Goal: Download file/media

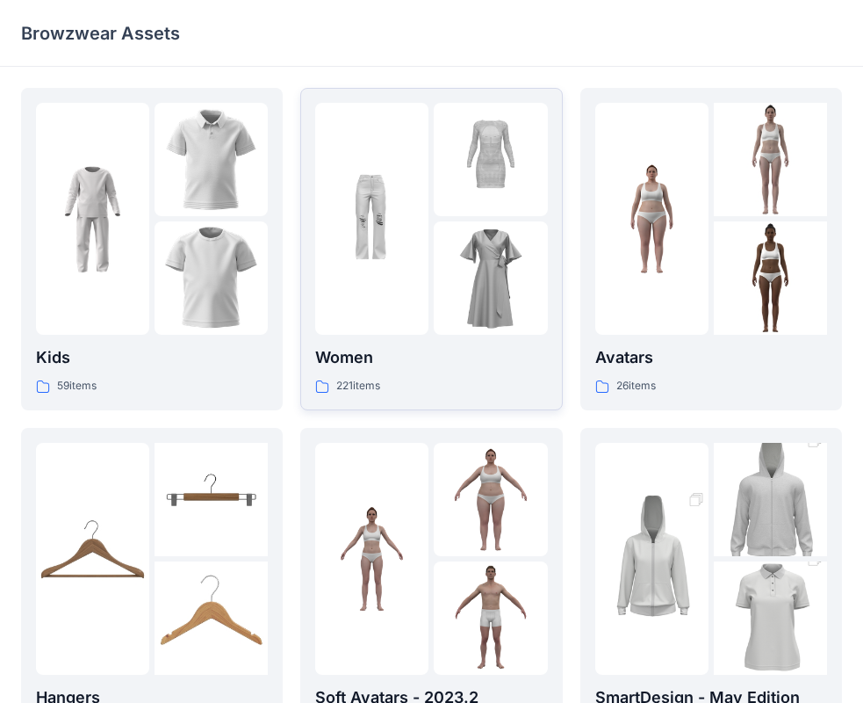
click at [400, 361] on p "Women" at bounding box center [431, 357] width 232 height 25
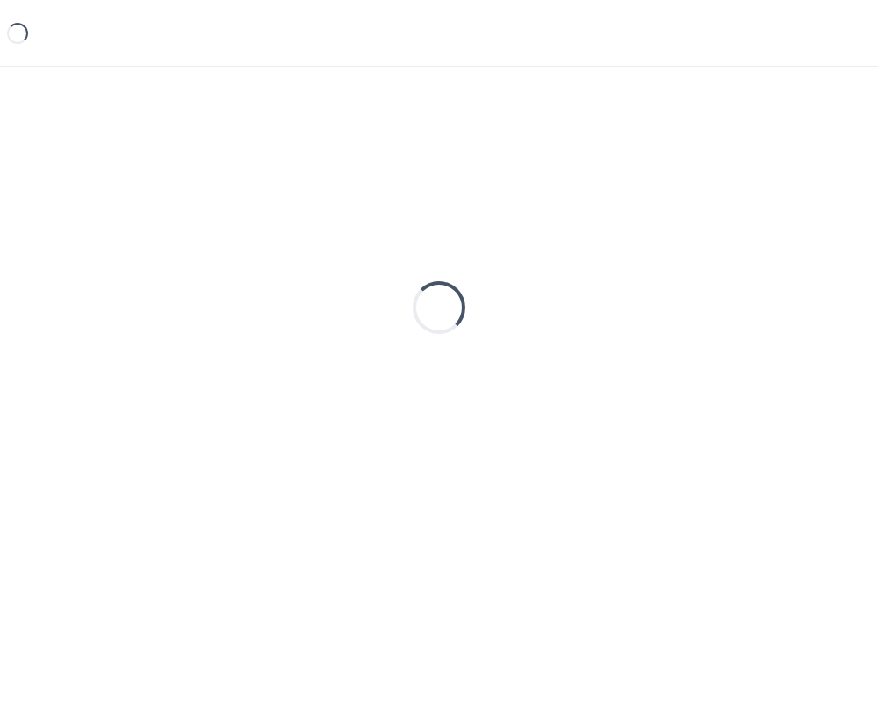
click at [400, 361] on div "Loading..." at bounding box center [439, 307] width 836 height 439
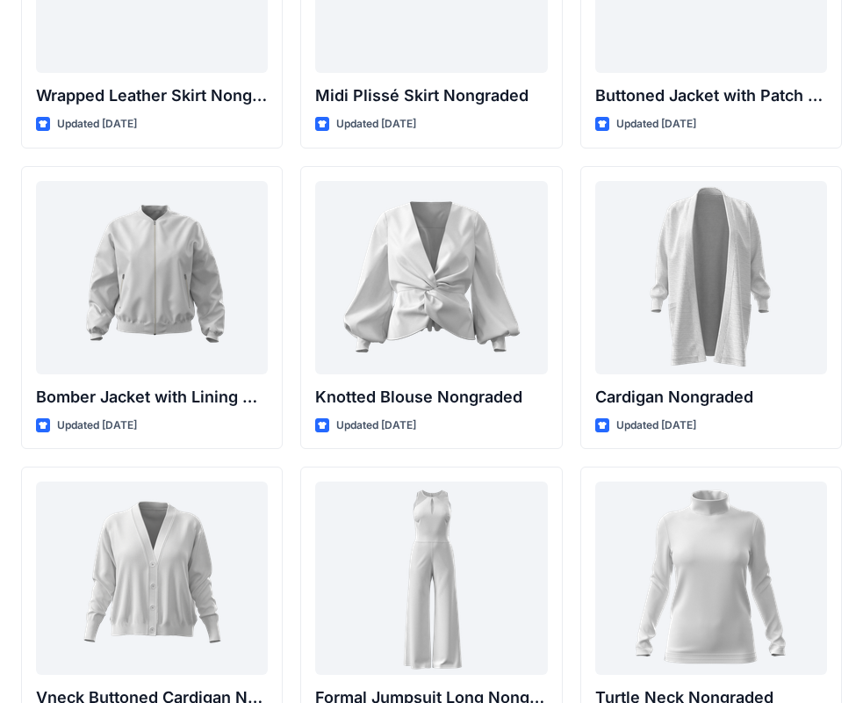
scroll to position [16298, 0]
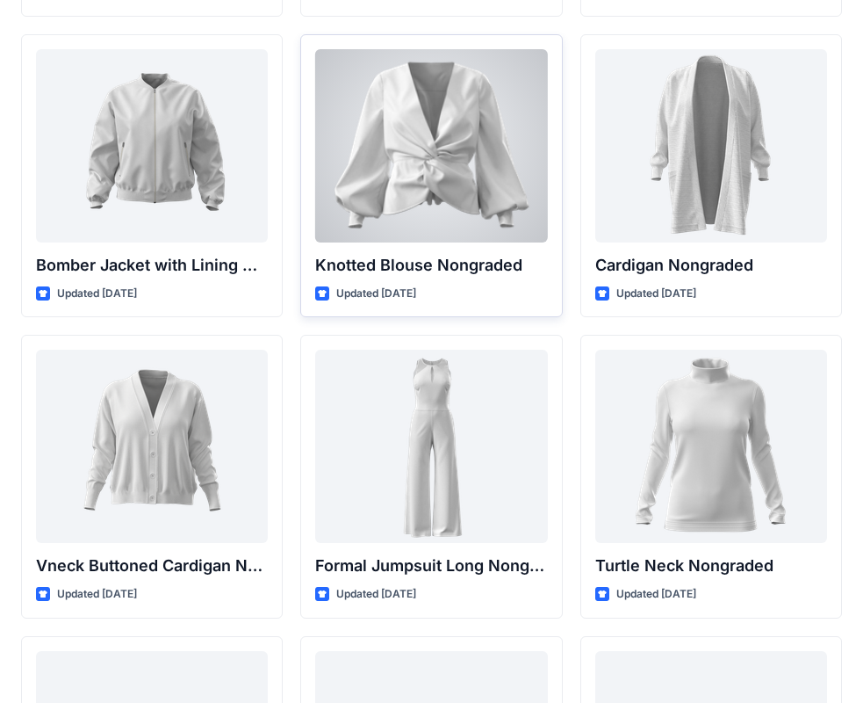
click at [407, 152] on div at bounding box center [431, 145] width 232 height 193
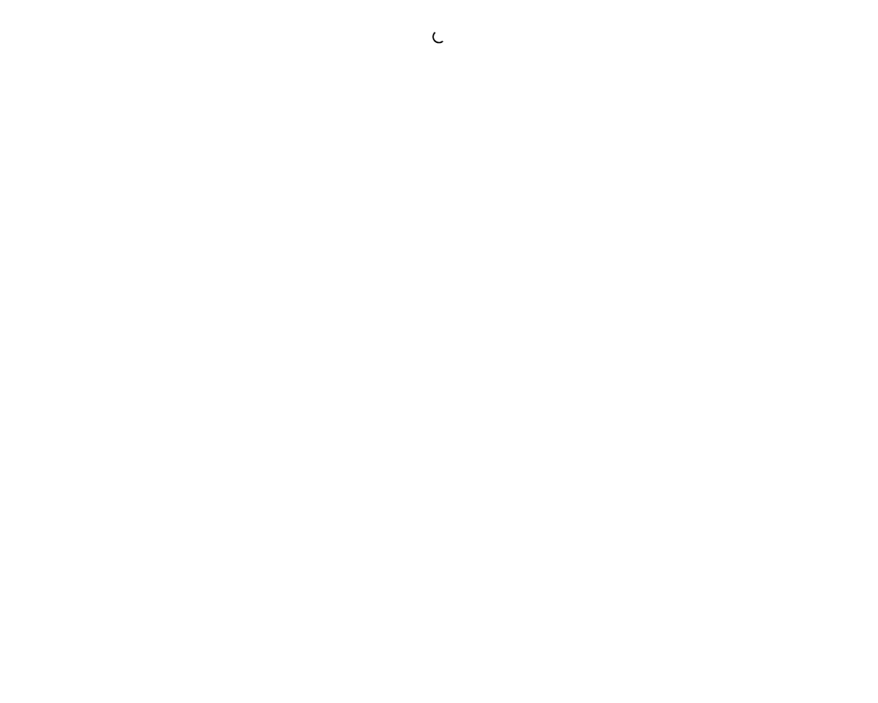
click at [407, 152] on div at bounding box center [439, 351] width 878 height 703
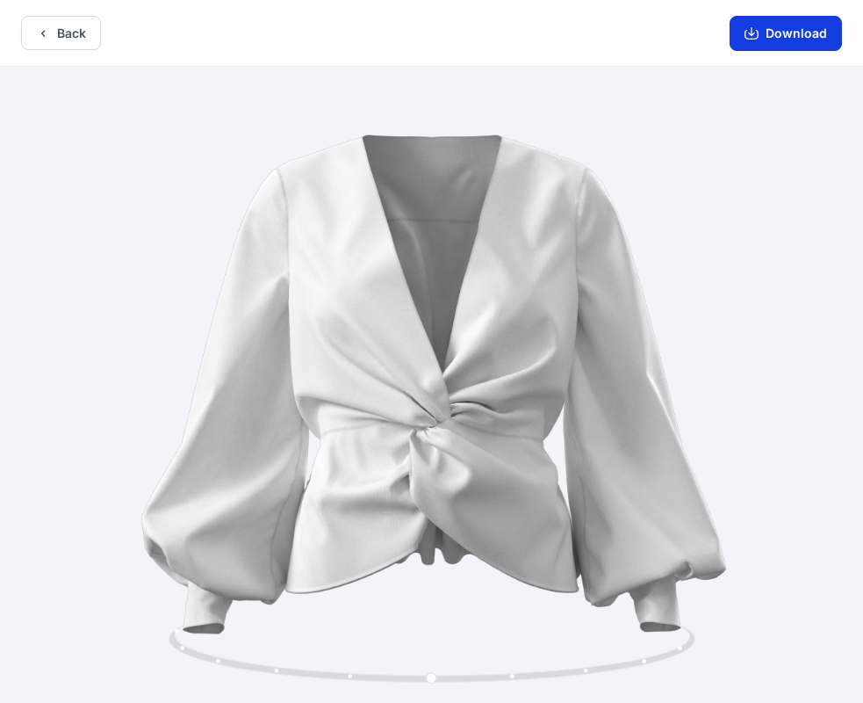
click at [768, 34] on button "Download" at bounding box center [786, 33] width 112 height 35
